Goal: Task Accomplishment & Management: Manage account settings

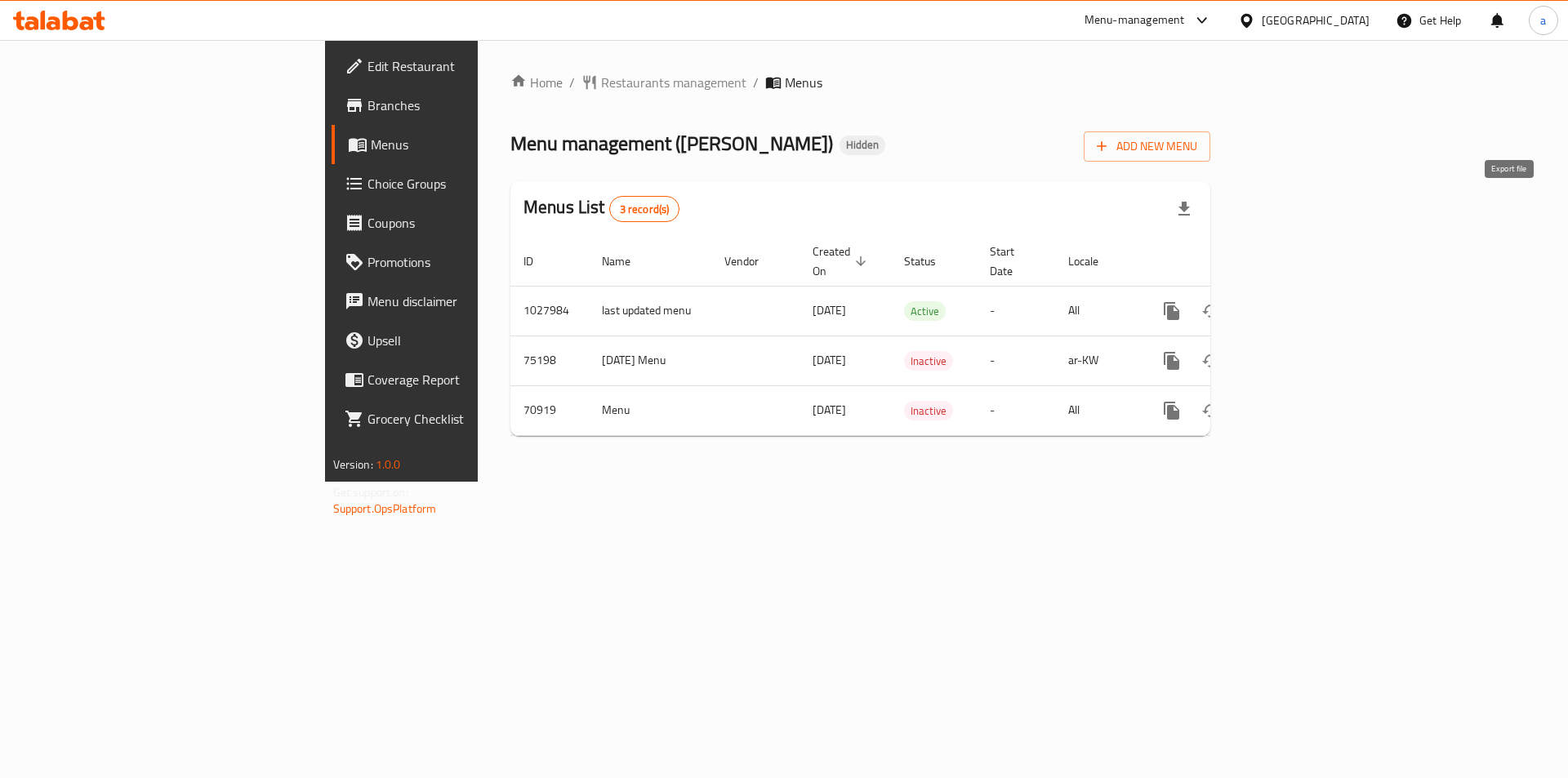
click at [1190, 211] on icon "button" at bounding box center [1185, 209] width 12 height 14
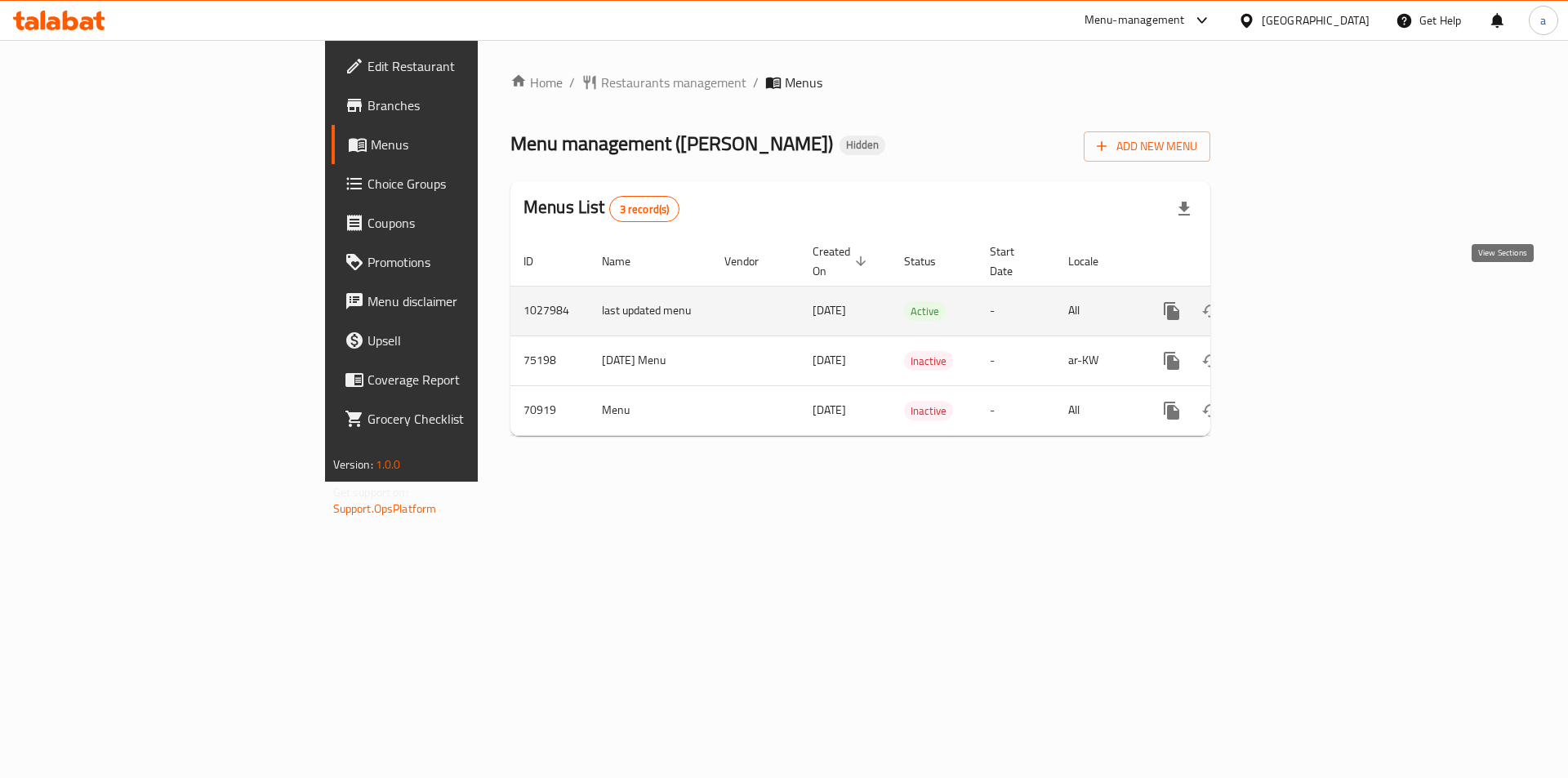
click at [1297, 304] on icon "enhanced table" at bounding box center [1289, 310] width 14 height 14
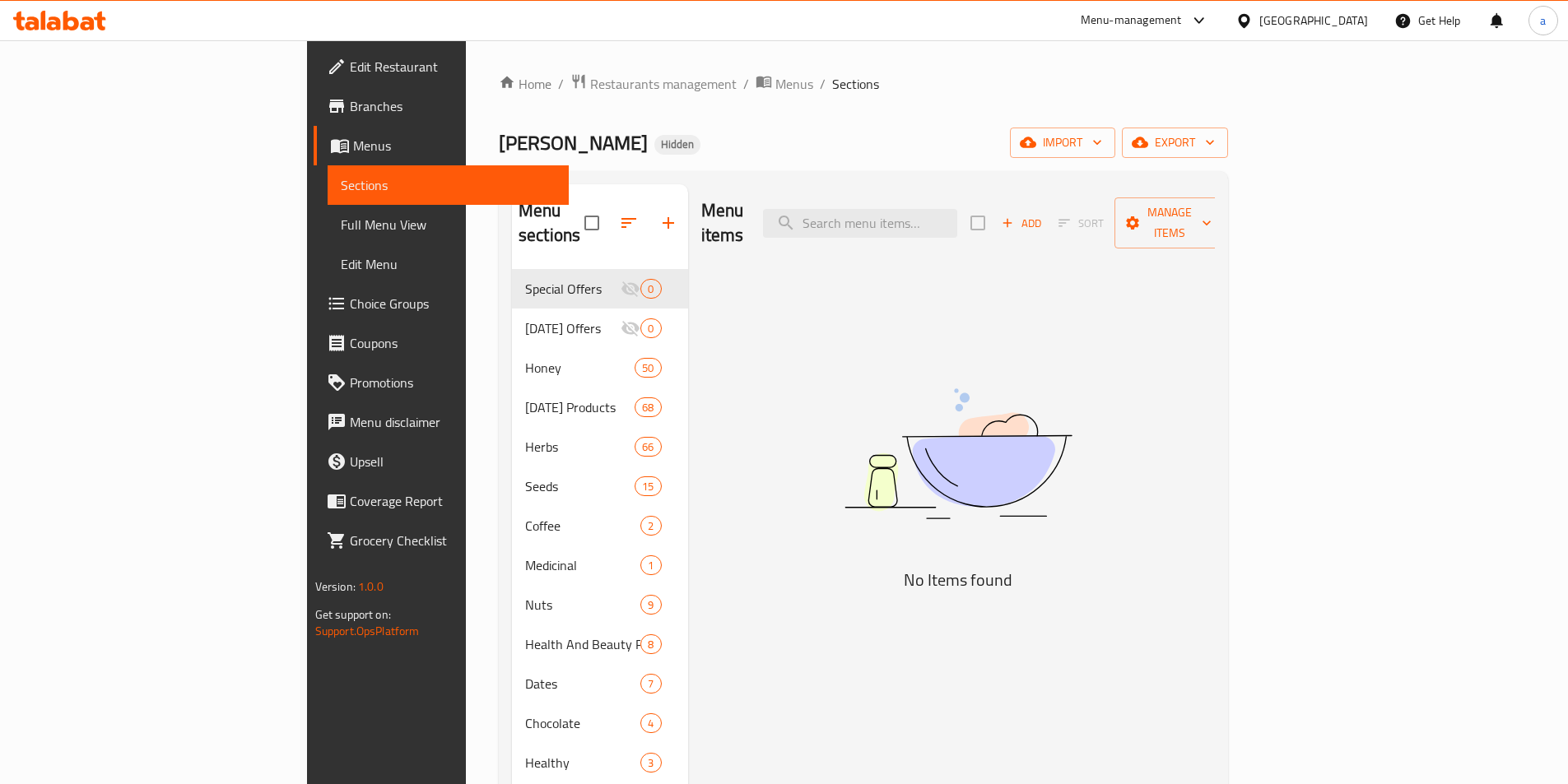
click at [353, 139] on span "Menus" at bounding box center [454, 145] width 203 height 20
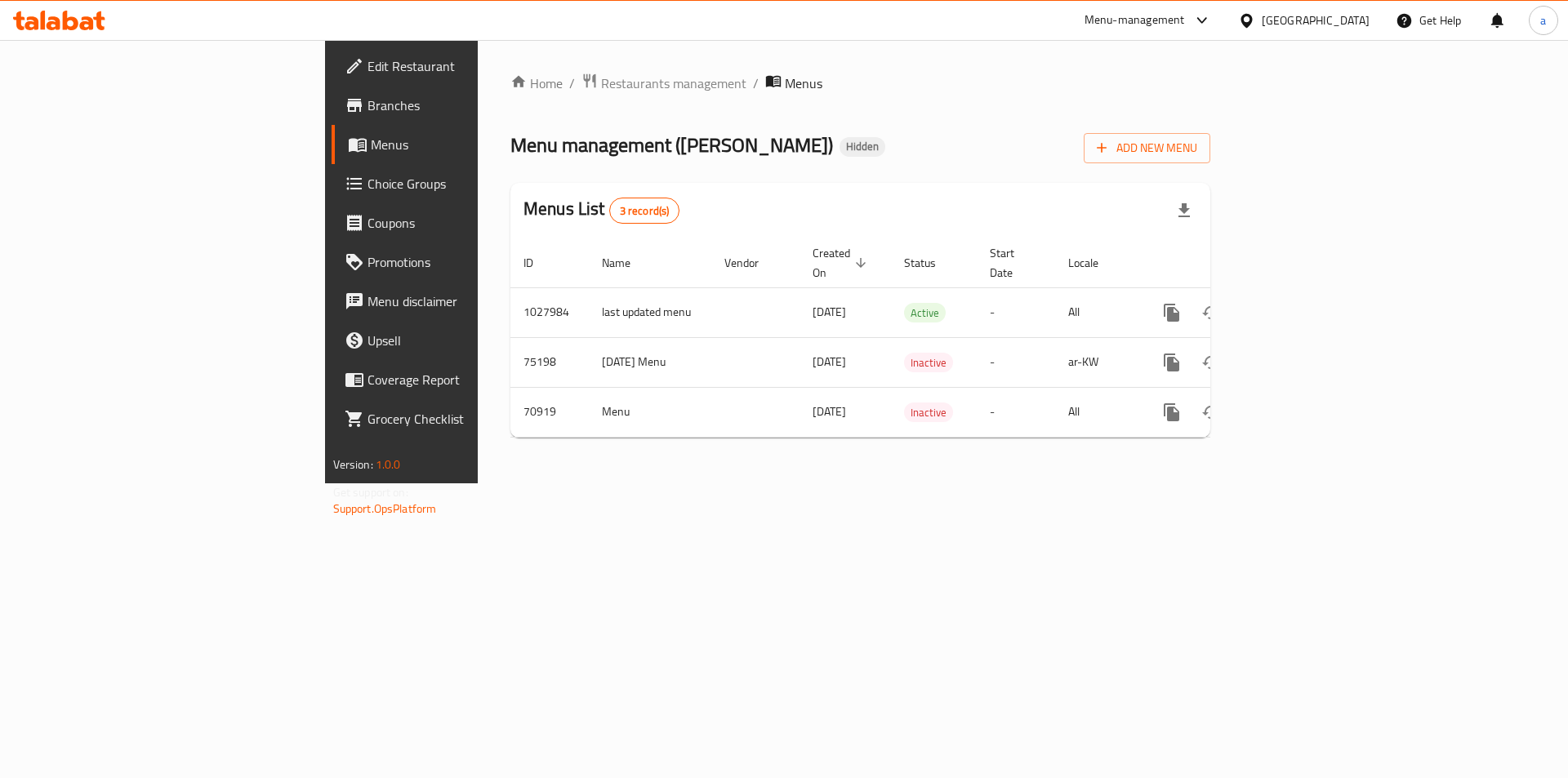
click at [847, 67] on div "Home / Restaurants management / Menus Menu management ( Shana ) Hidden Add New …" at bounding box center [860, 261] width 765 height 443
click at [1194, 133] on div "Menu management ( Shana ) Hidden Add New Menu" at bounding box center [861, 145] width 700 height 36
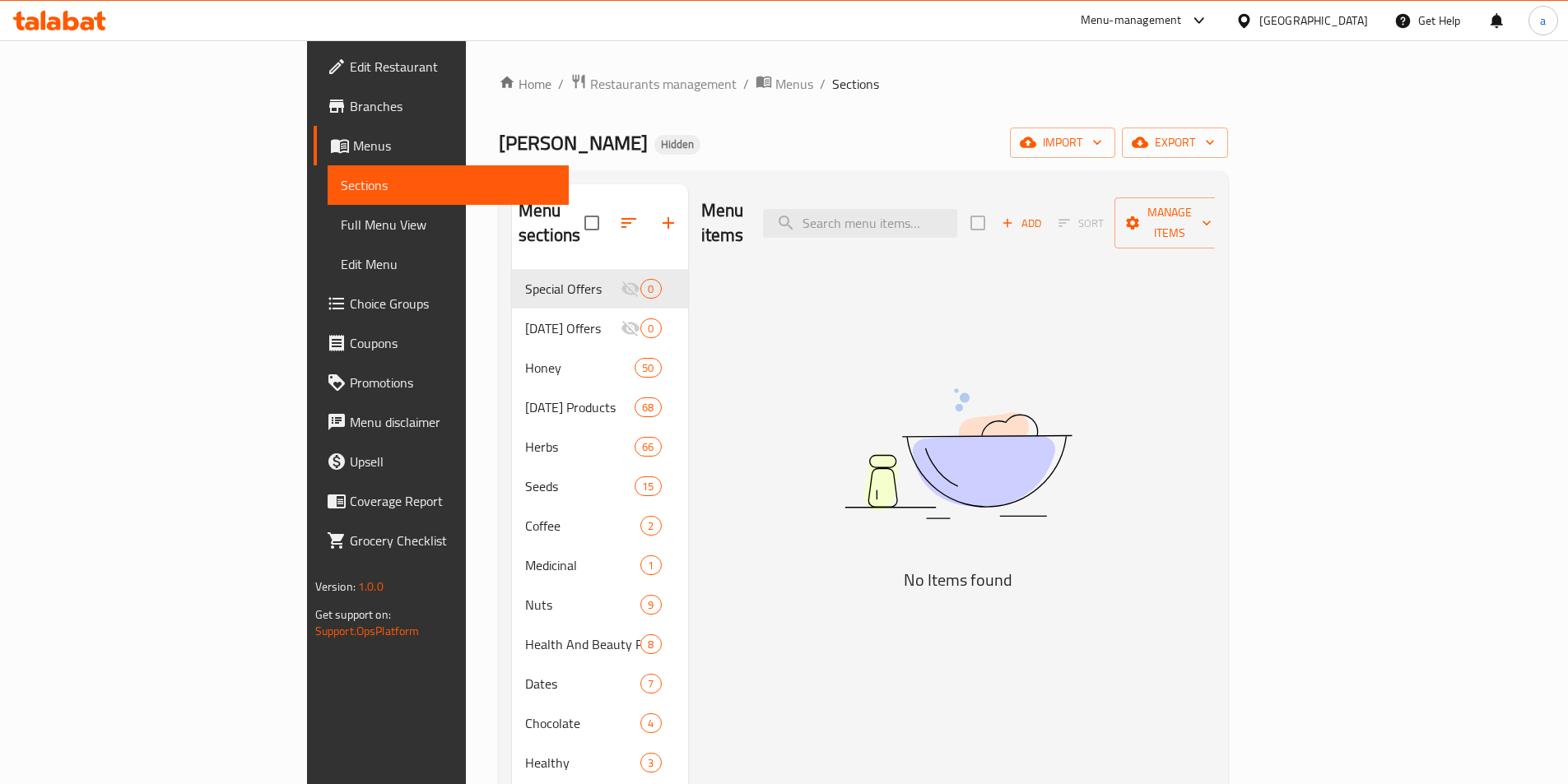
click at [1182, 29] on div "Menu-management" at bounding box center [1131, 20] width 101 height 20
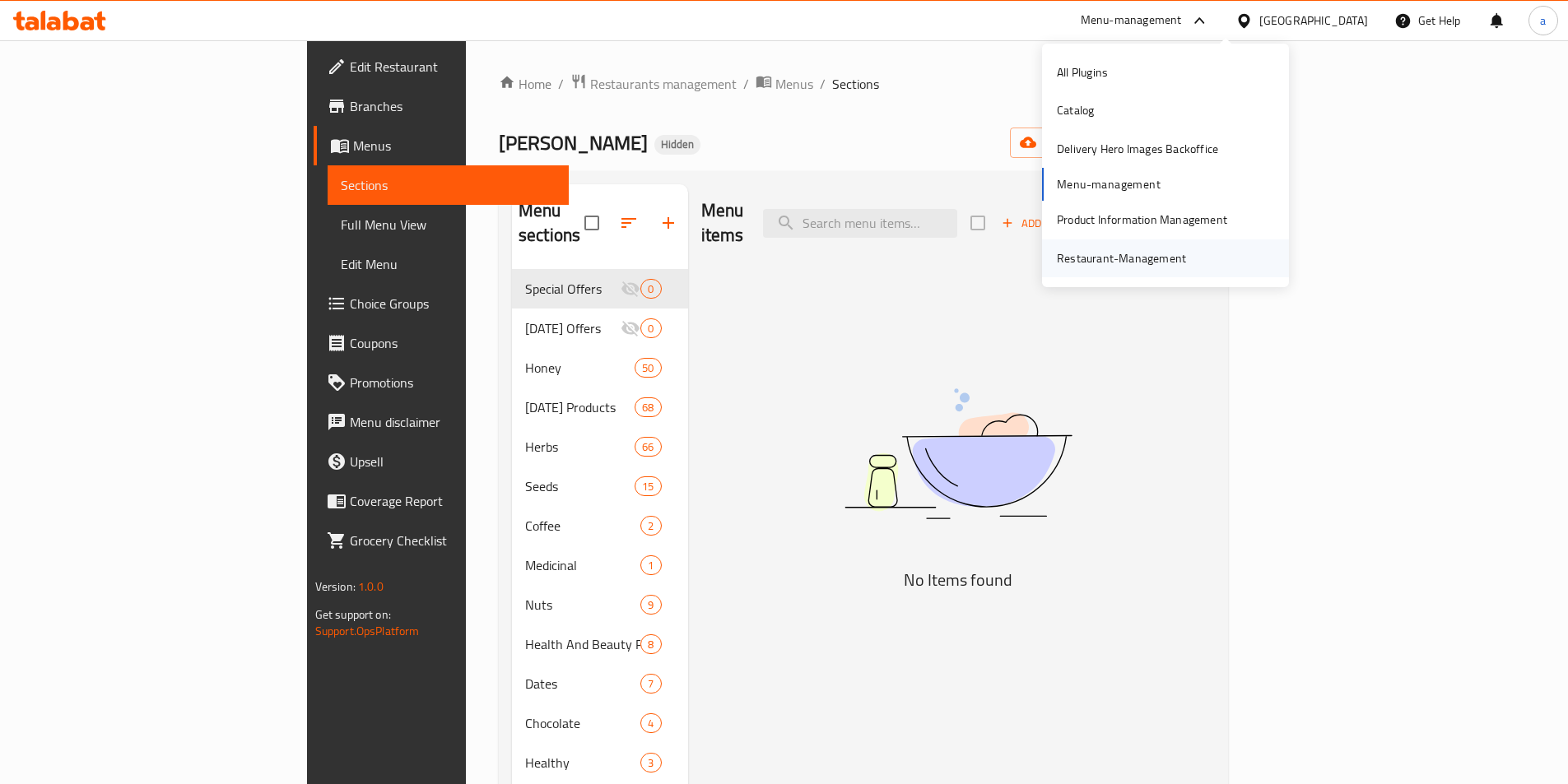
click at [1133, 258] on div "Restaurant-Management" at bounding box center [1121, 258] width 130 height 18
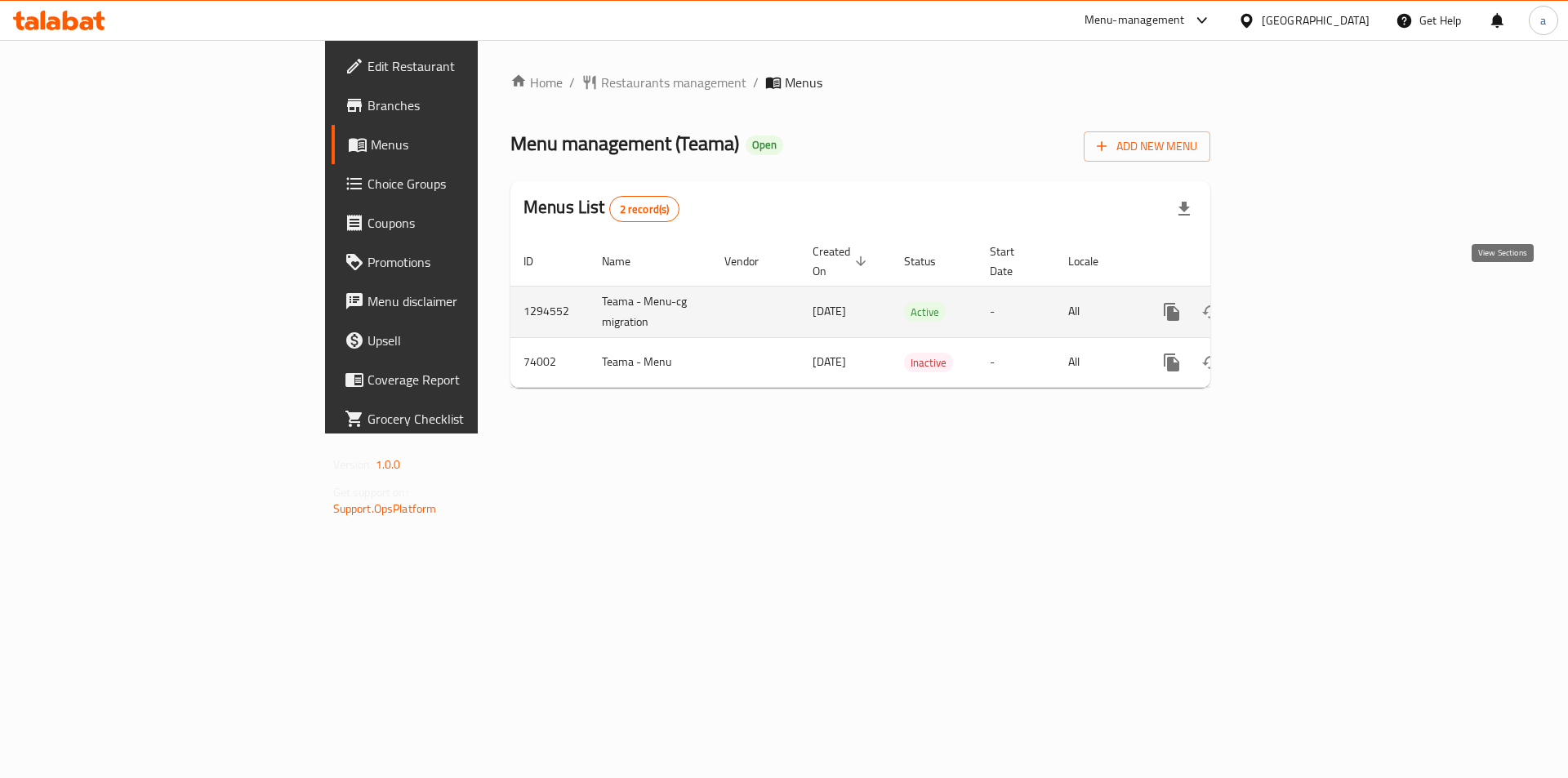
click at [1300, 302] on icon "enhanced table" at bounding box center [1289, 311] width 19 height 19
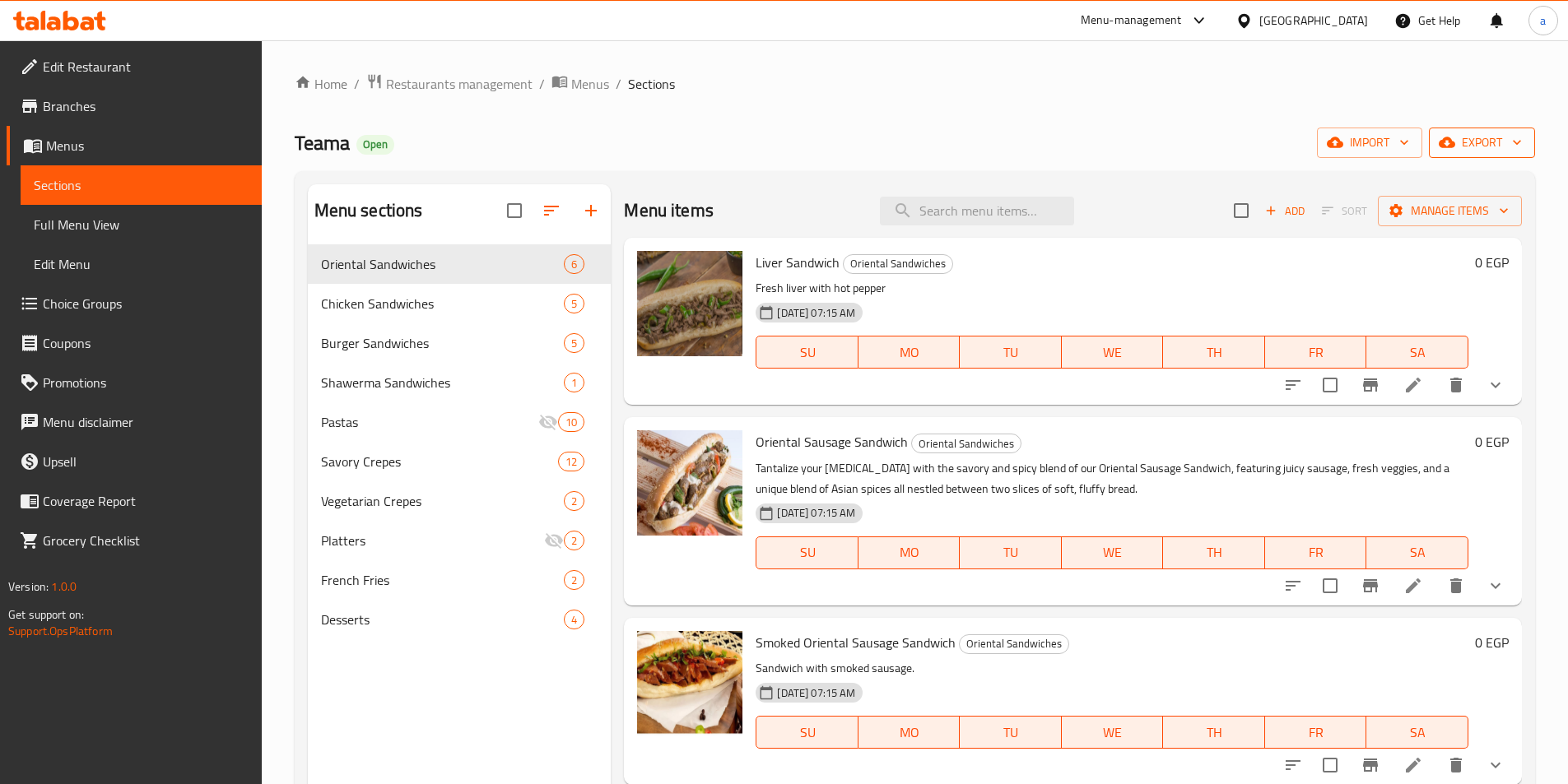
click at [1473, 148] on span "export" at bounding box center [1482, 143] width 80 height 20
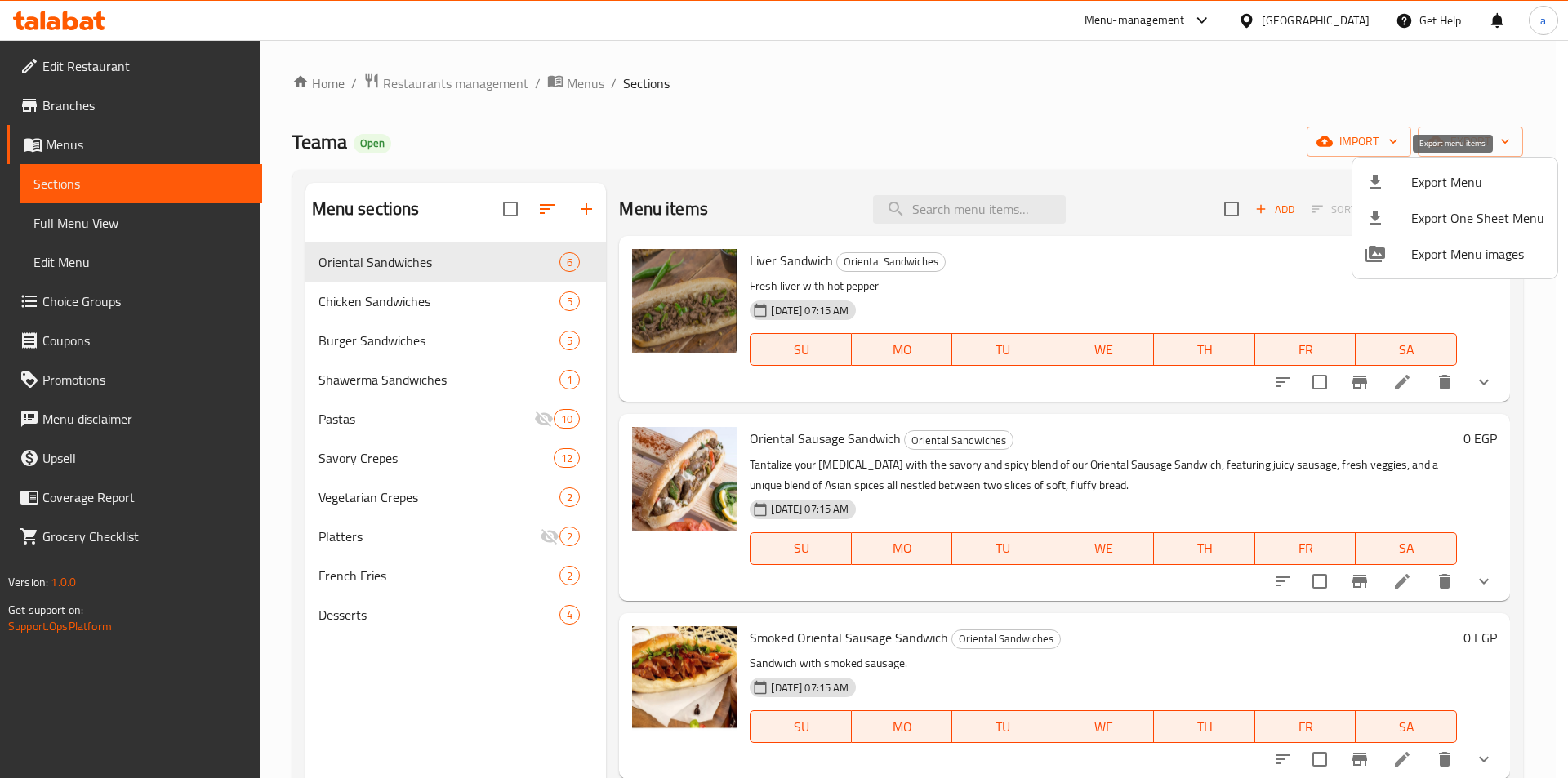
click at [1445, 181] on span "Export Menu" at bounding box center [1478, 182] width 133 height 19
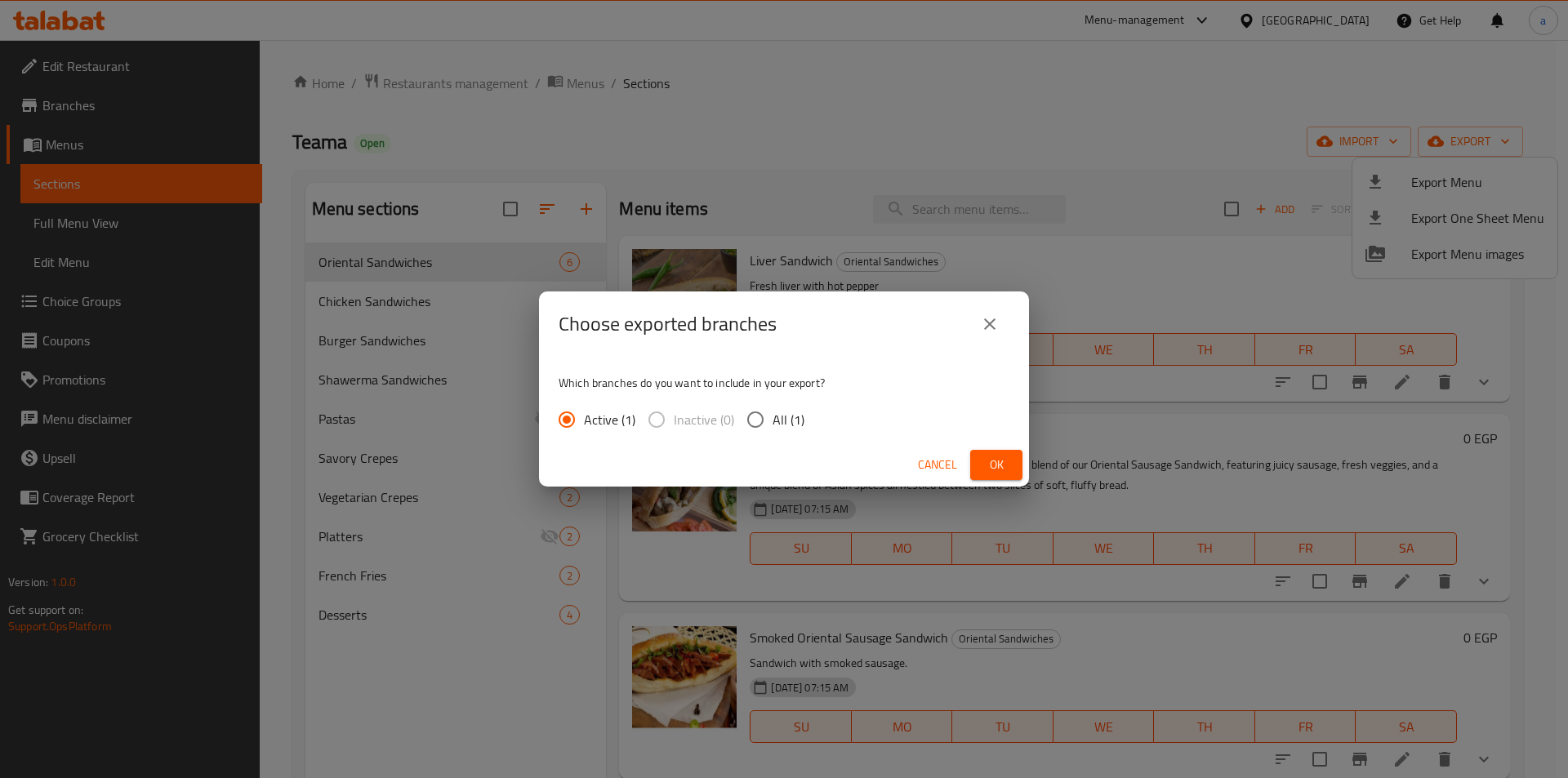
click at [757, 423] on input "All (1)" at bounding box center [755, 419] width 35 height 35
radio input "true"
click at [985, 459] on span "Ok" at bounding box center [996, 465] width 26 height 20
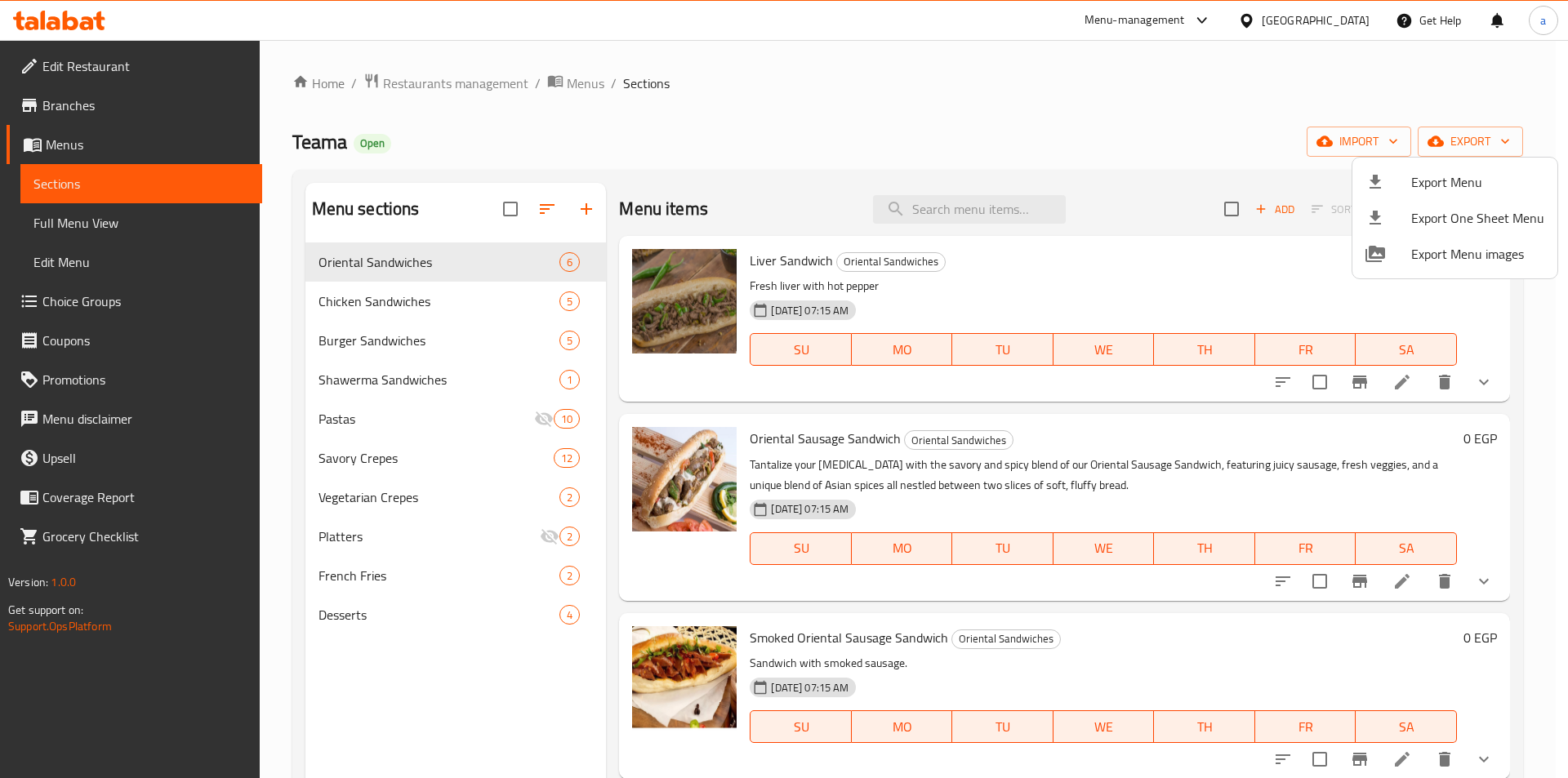
click at [89, 67] on div at bounding box center [784, 389] width 1568 height 778
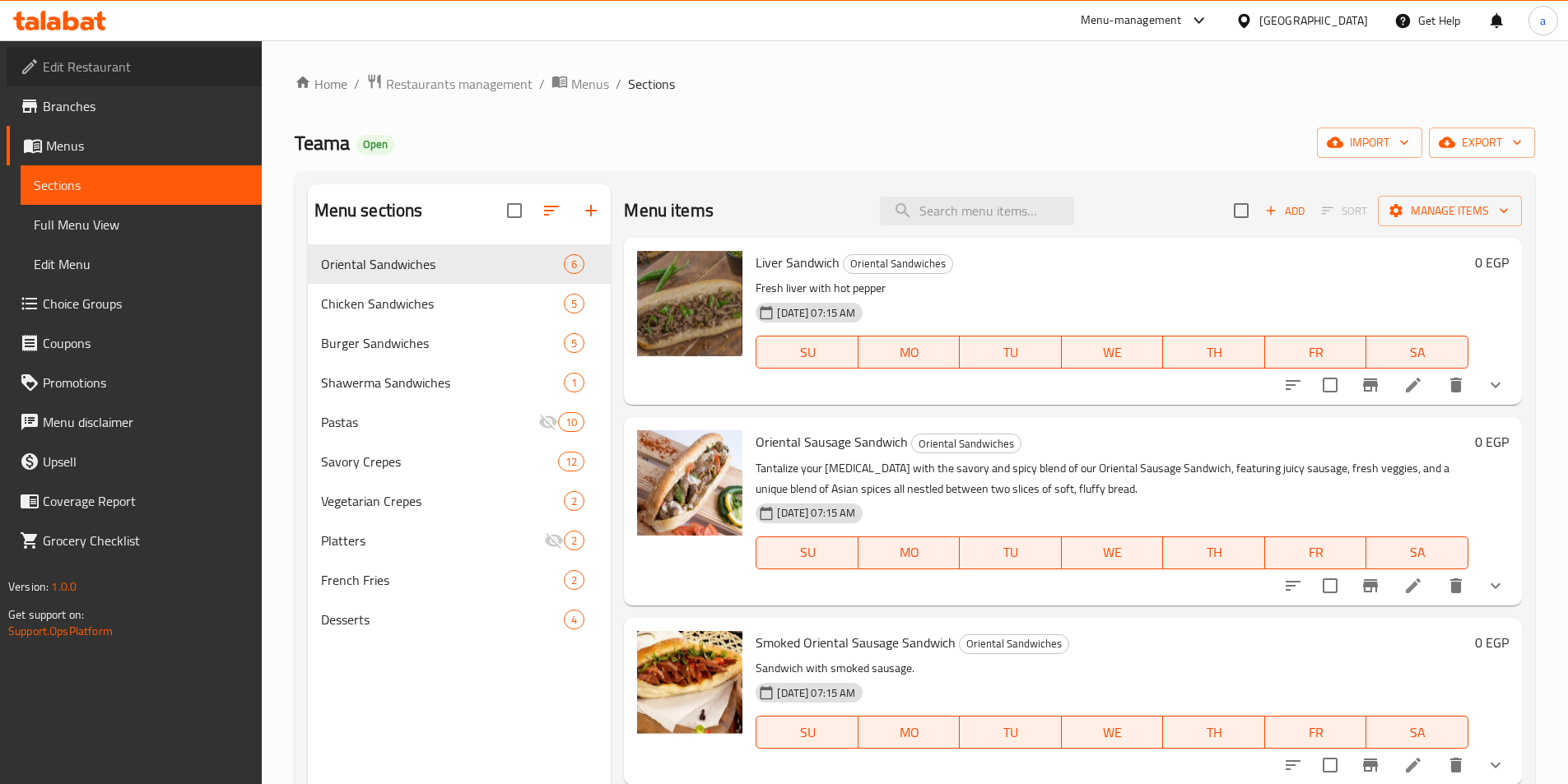
click at [101, 59] on span "Edit Restaurant" at bounding box center [145, 66] width 205 height 20
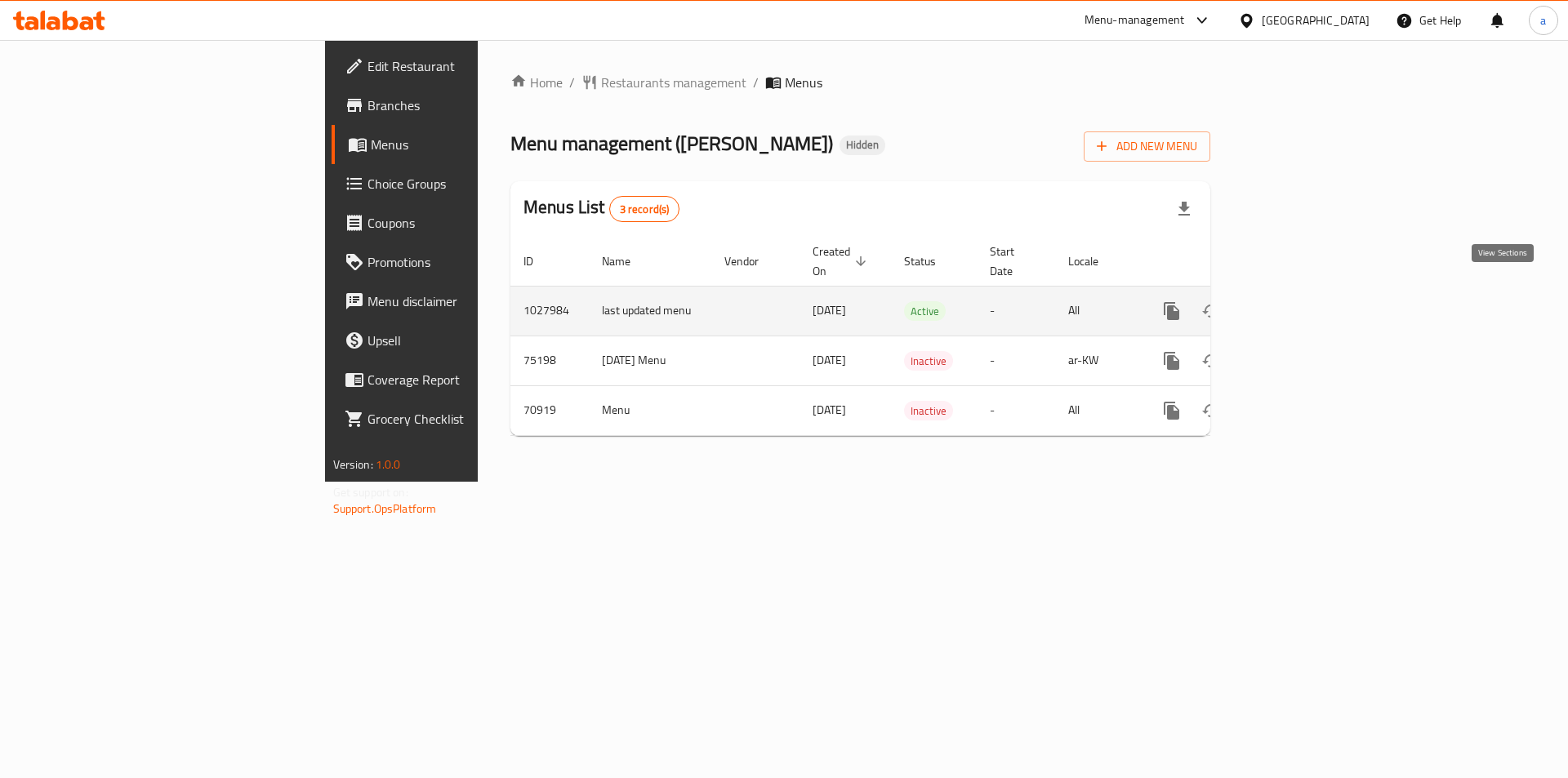
click at [1297, 304] on icon "enhanced table" at bounding box center [1289, 310] width 14 height 14
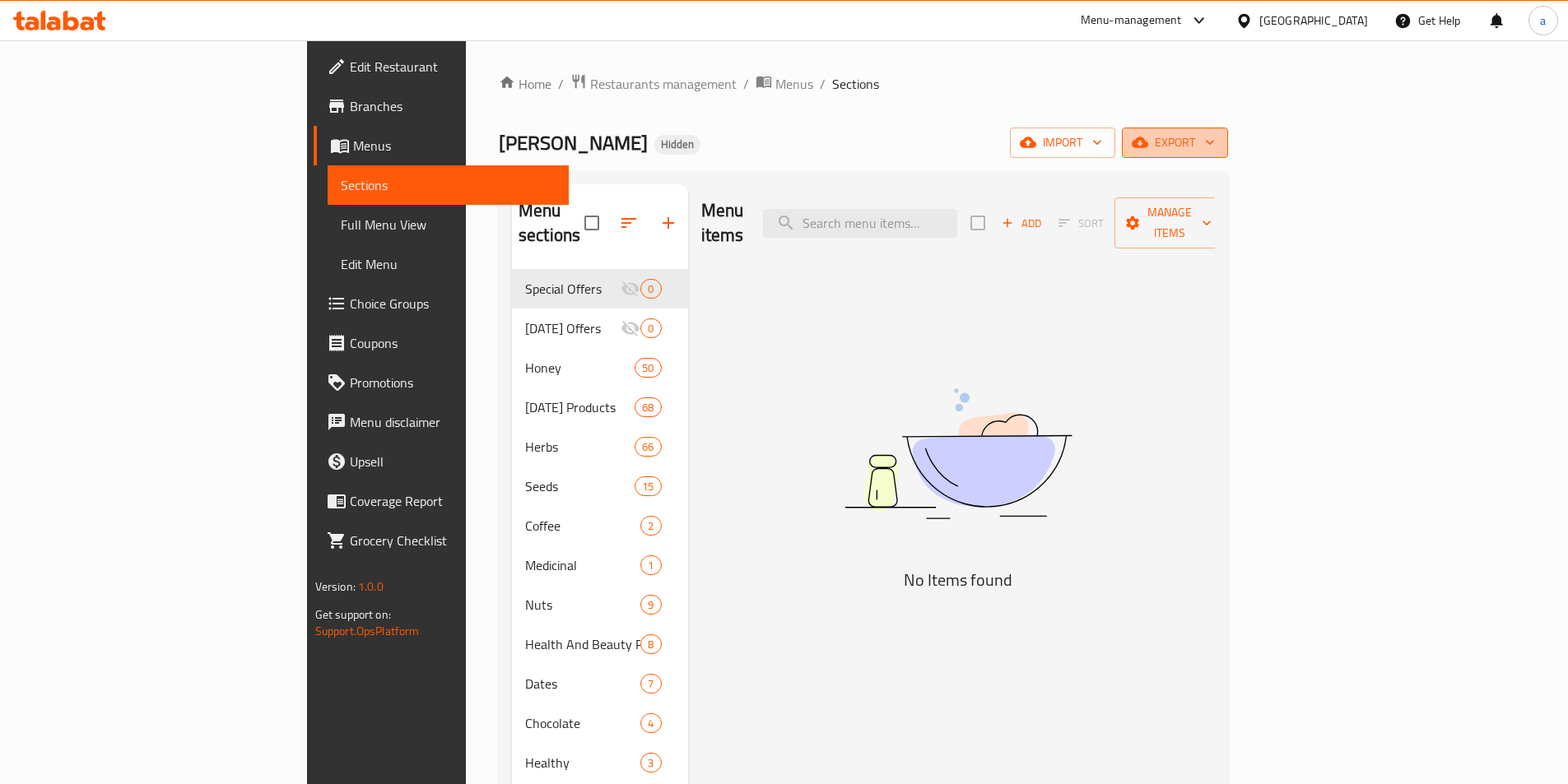
click at [1215, 143] on span "export" at bounding box center [1175, 143] width 80 height 20
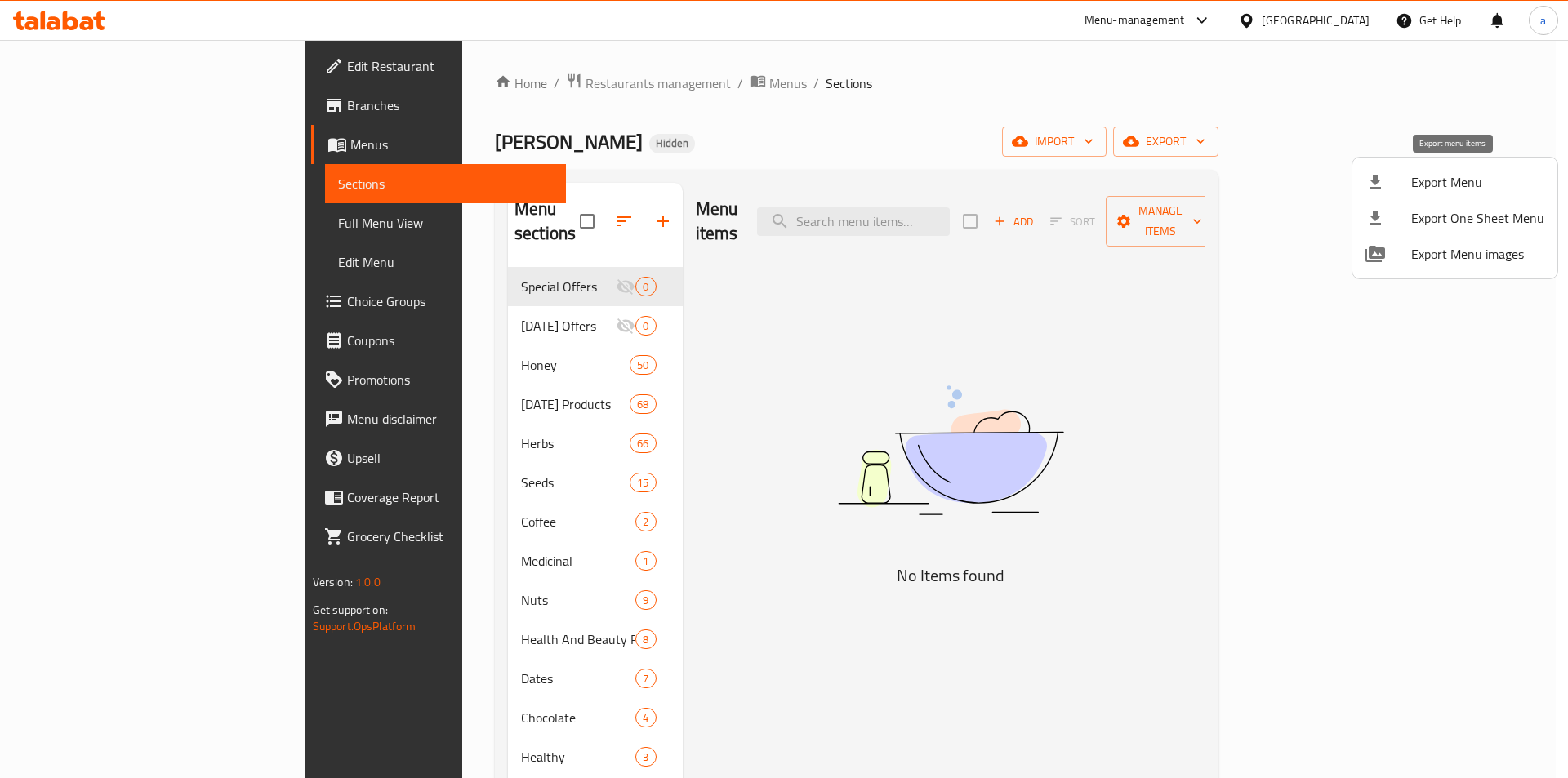
click at [1442, 188] on span "Export Menu" at bounding box center [1478, 182] width 133 height 19
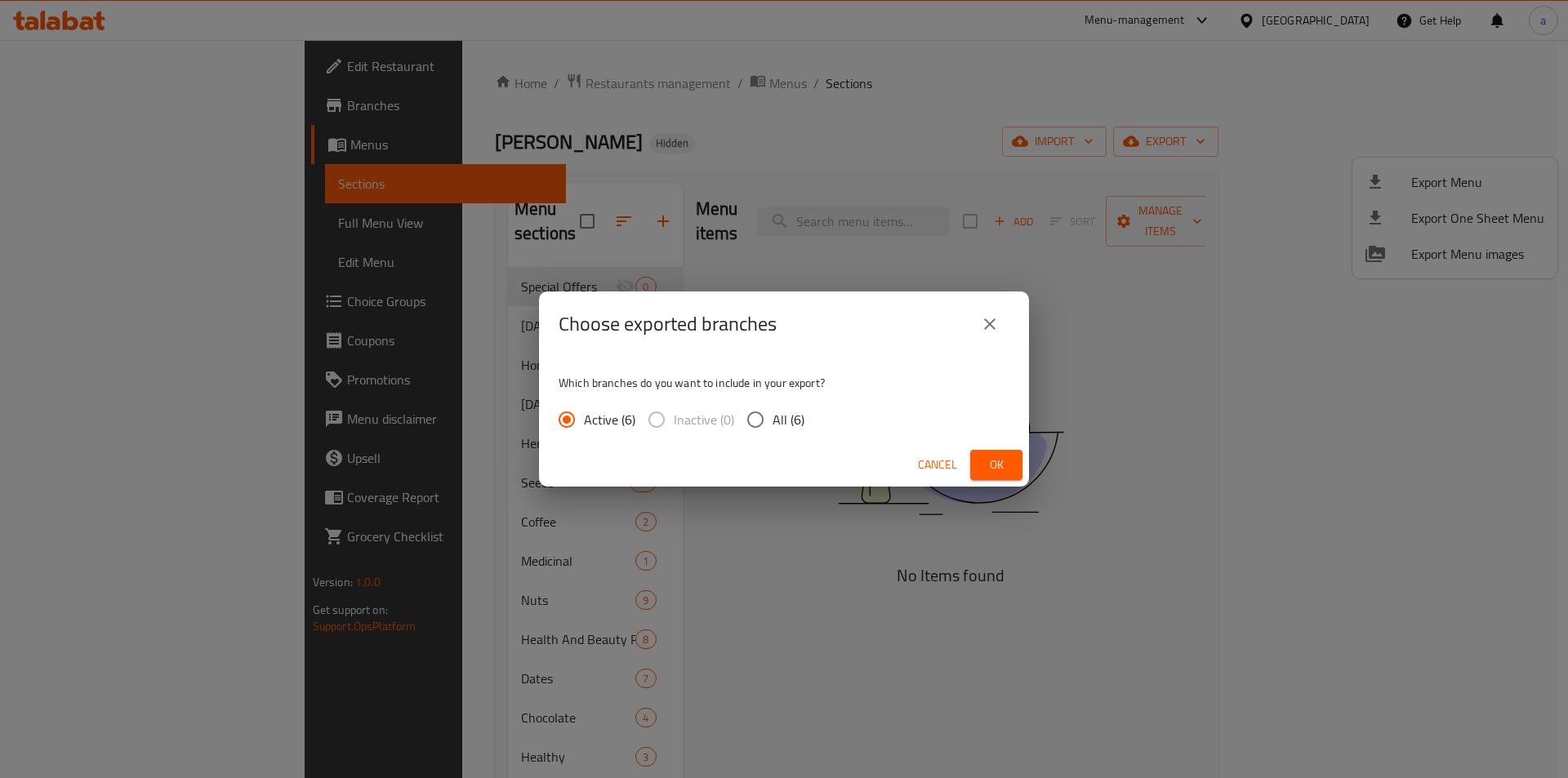
click at [757, 428] on input "All (6)" at bounding box center [755, 419] width 35 height 35
radio input "true"
click at [962, 459] on button "Cancel" at bounding box center [938, 465] width 52 height 30
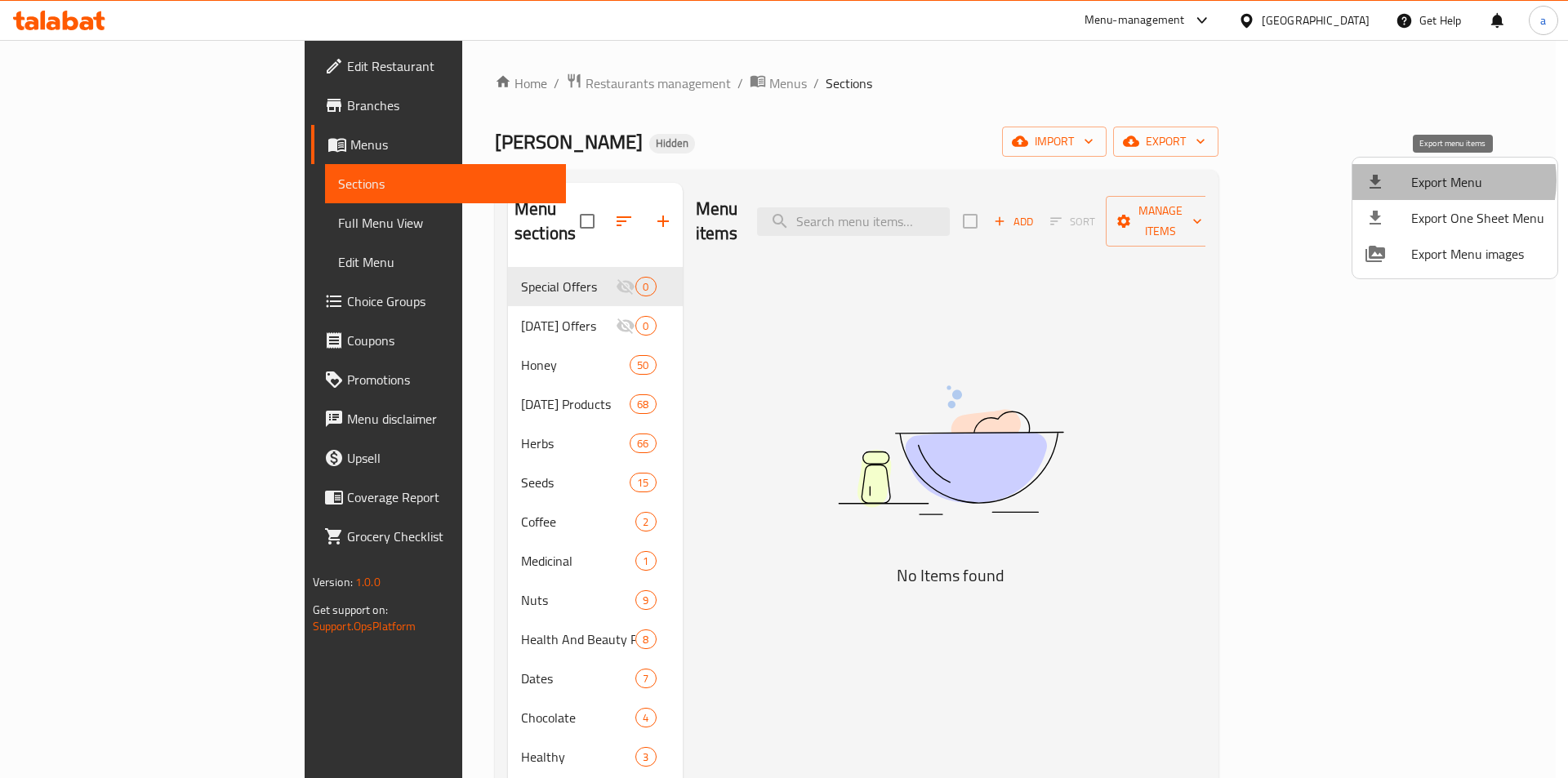
click at [1442, 181] on span "Export Menu" at bounding box center [1478, 182] width 133 height 19
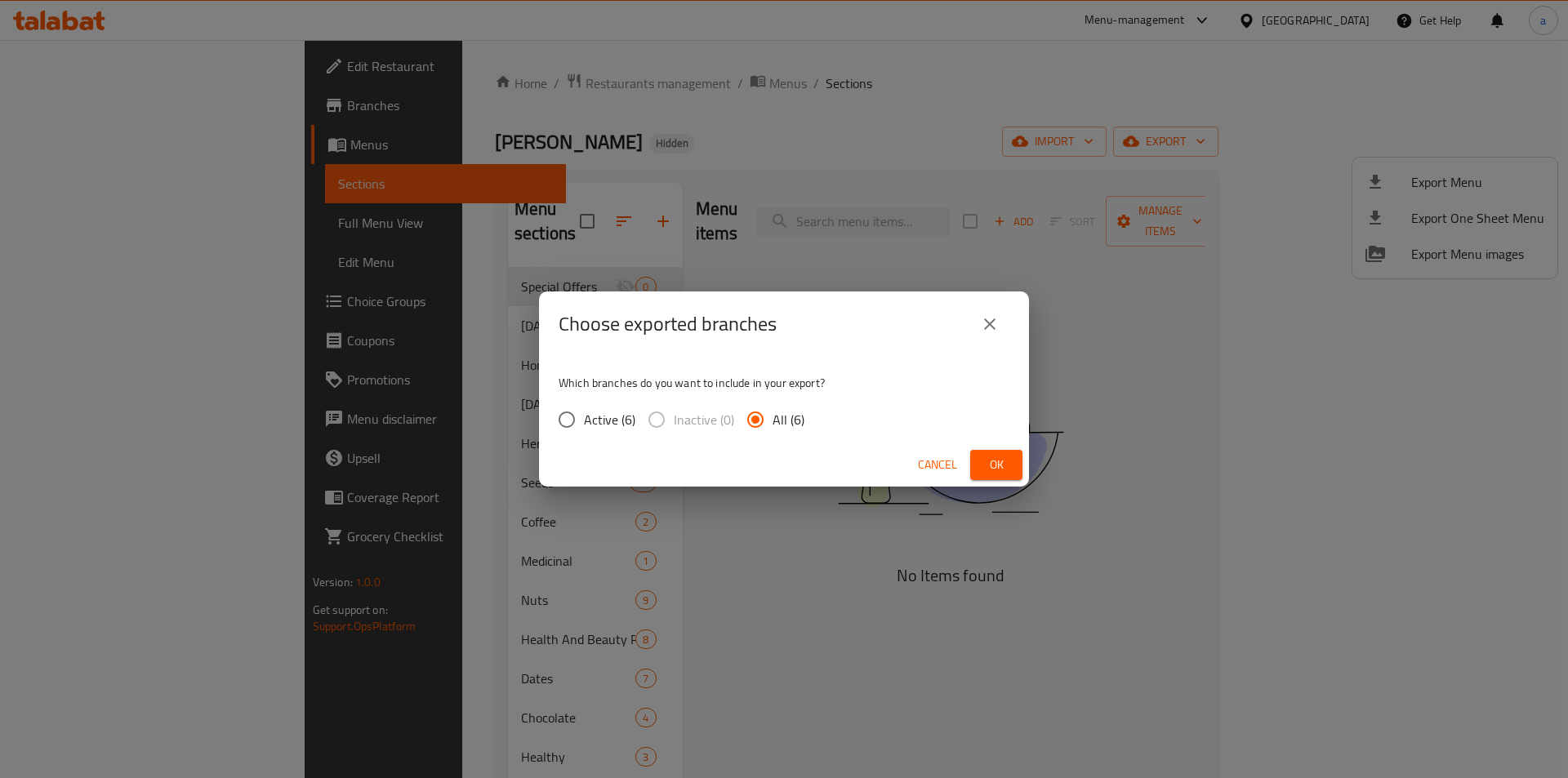
click at [998, 460] on span "Ok" at bounding box center [996, 465] width 26 height 20
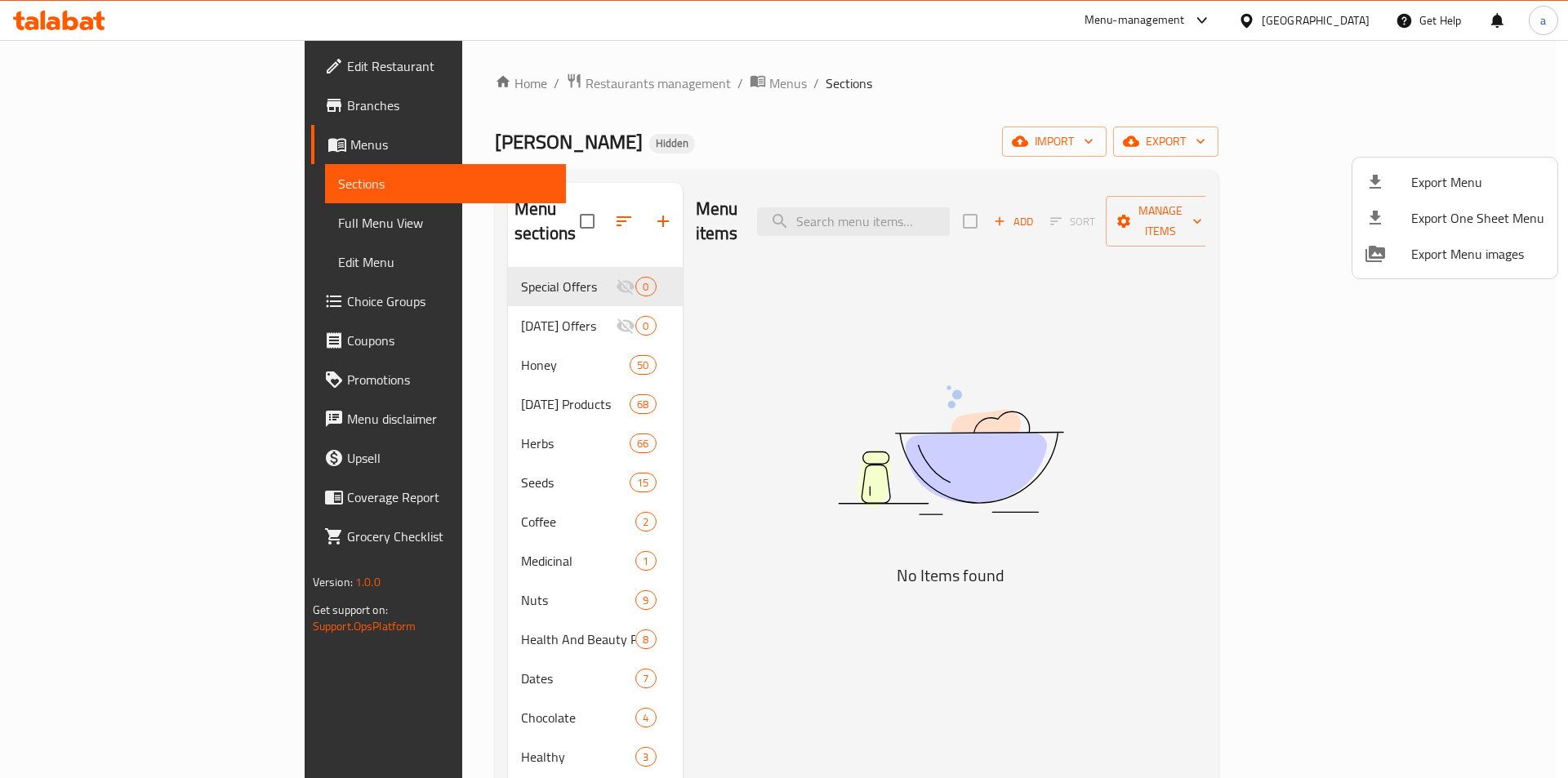
click at [79, 113] on div at bounding box center [784, 389] width 1568 height 778
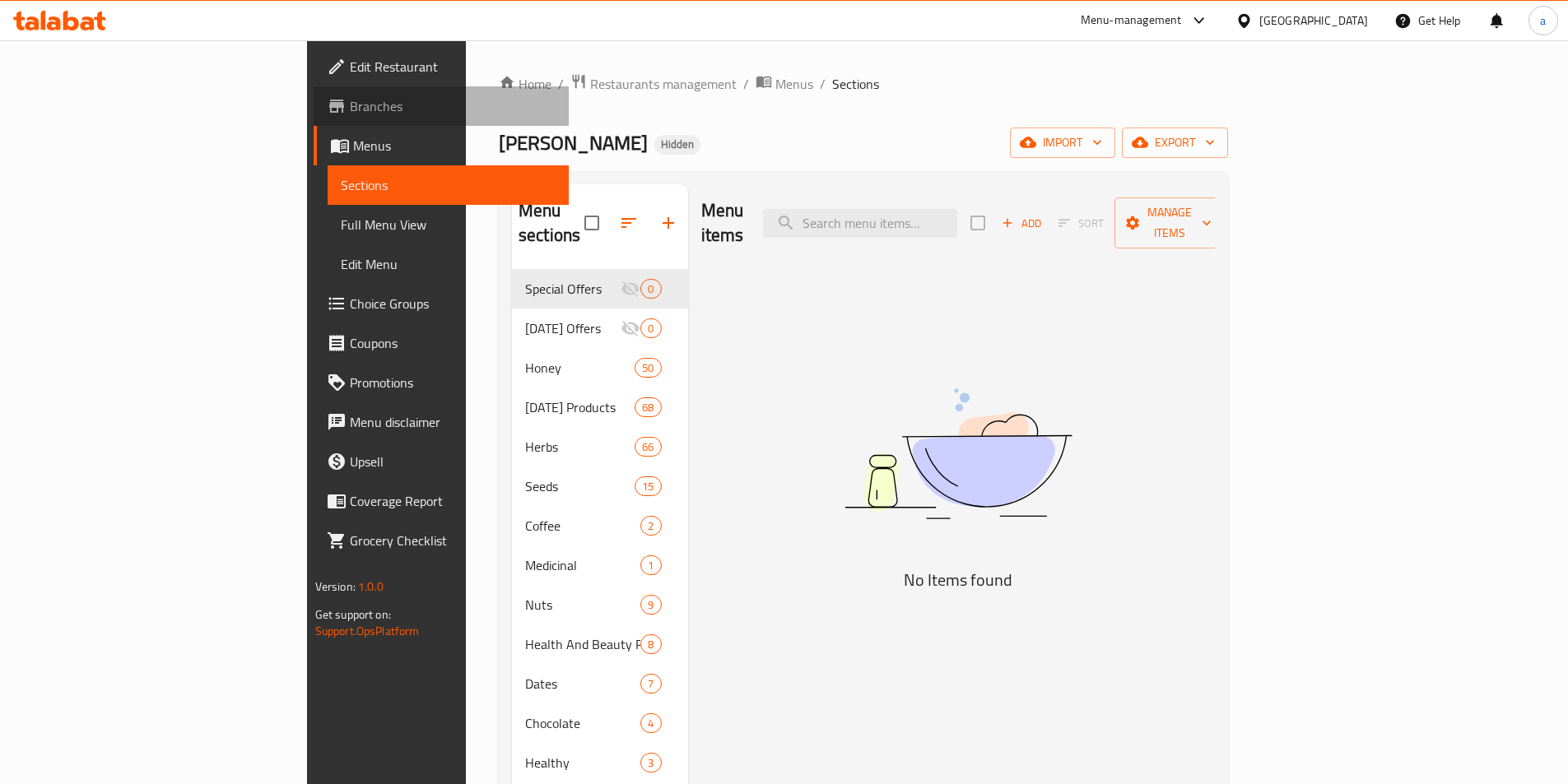
click at [349, 113] on span "Branches" at bounding box center [452, 106] width 205 height 20
